Goal: Task Accomplishment & Management: Use online tool/utility

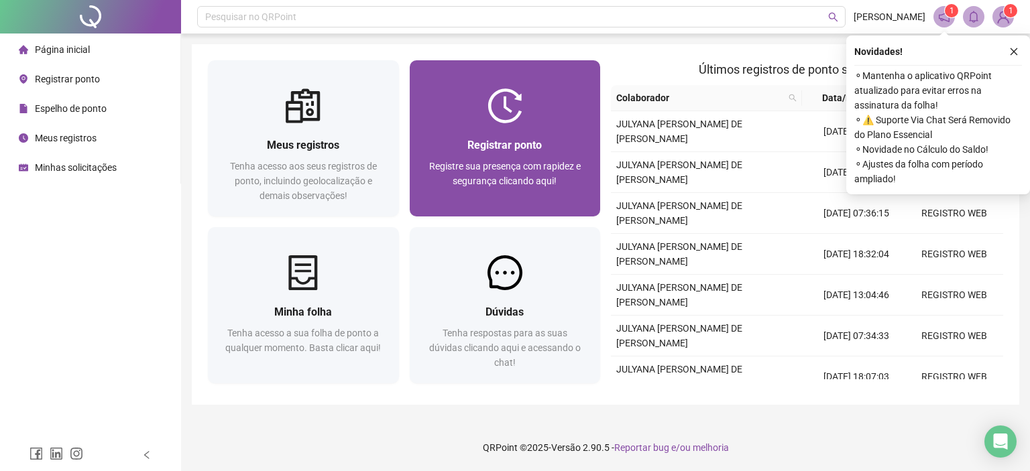
click at [486, 145] on span "Registrar ponto" at bounding box center [504, 145] width 74 height 13
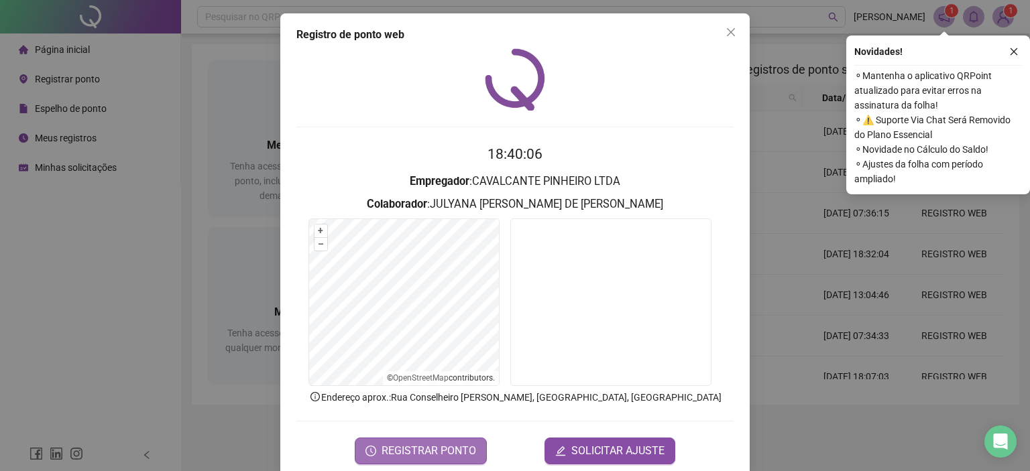
click at [449, 445] on span "REGISTRAR PONTO" at bounding box center [428, 451] width 95 height 16
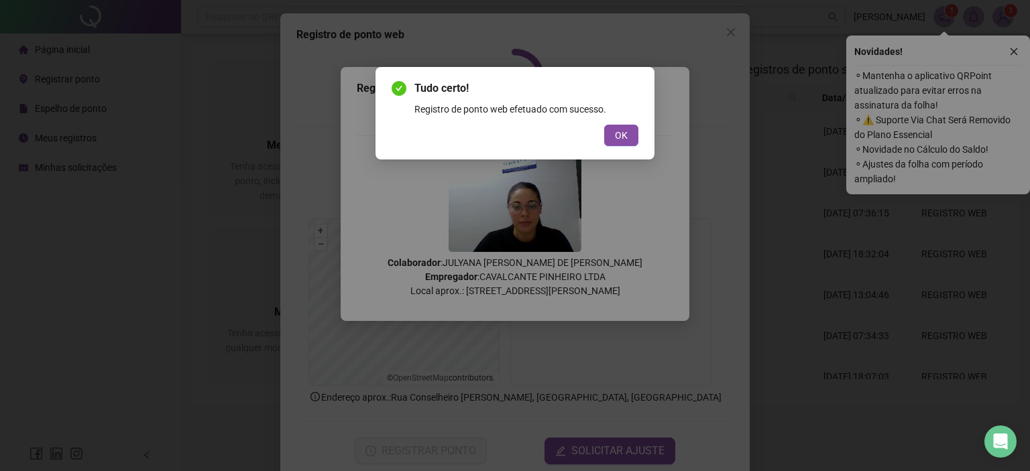
drag, startPoint x: 615, startPoint y: 129, endPoint x: 622, endPoint y: 121, distance: 11.4
click at [615, 129] on span "OK" at bounding box center [621, 135] width 13 height 15
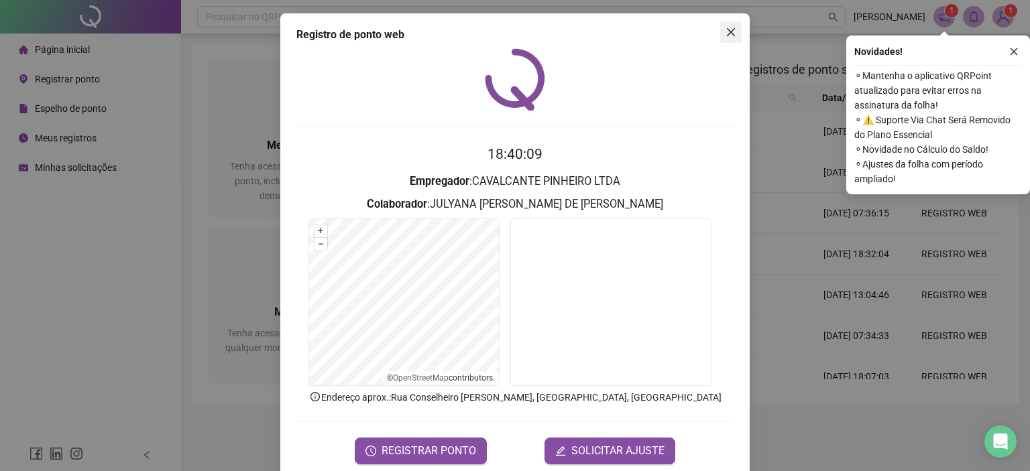
click at [729, 32] on icon "close" at bounding box center [730, 32] width 11 height 11
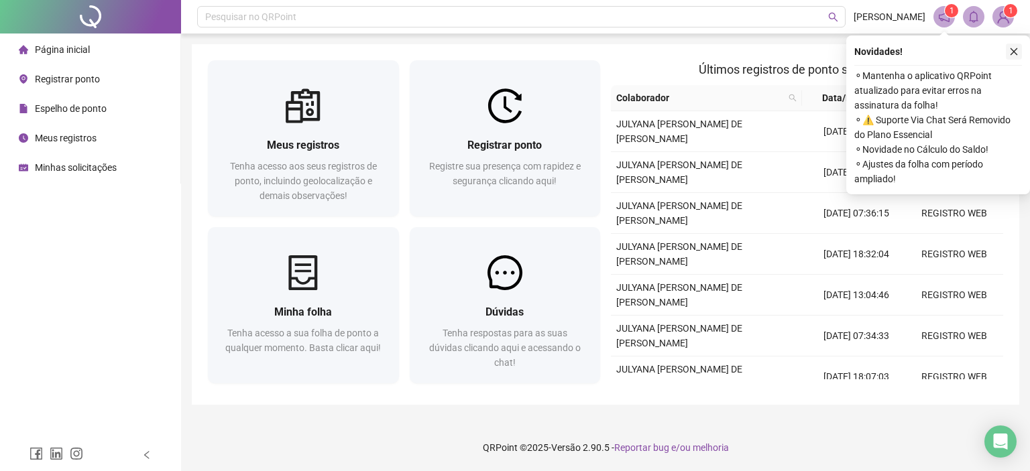
click at [1010, 48] on icon "close" at bounding box center [1013, 51] width 9 height 9
click at [1008, 50] on button "button" at bounding box center [1014, 52] width 16 height 16
